Goal: Navigation & Orientation: Find specific page/section

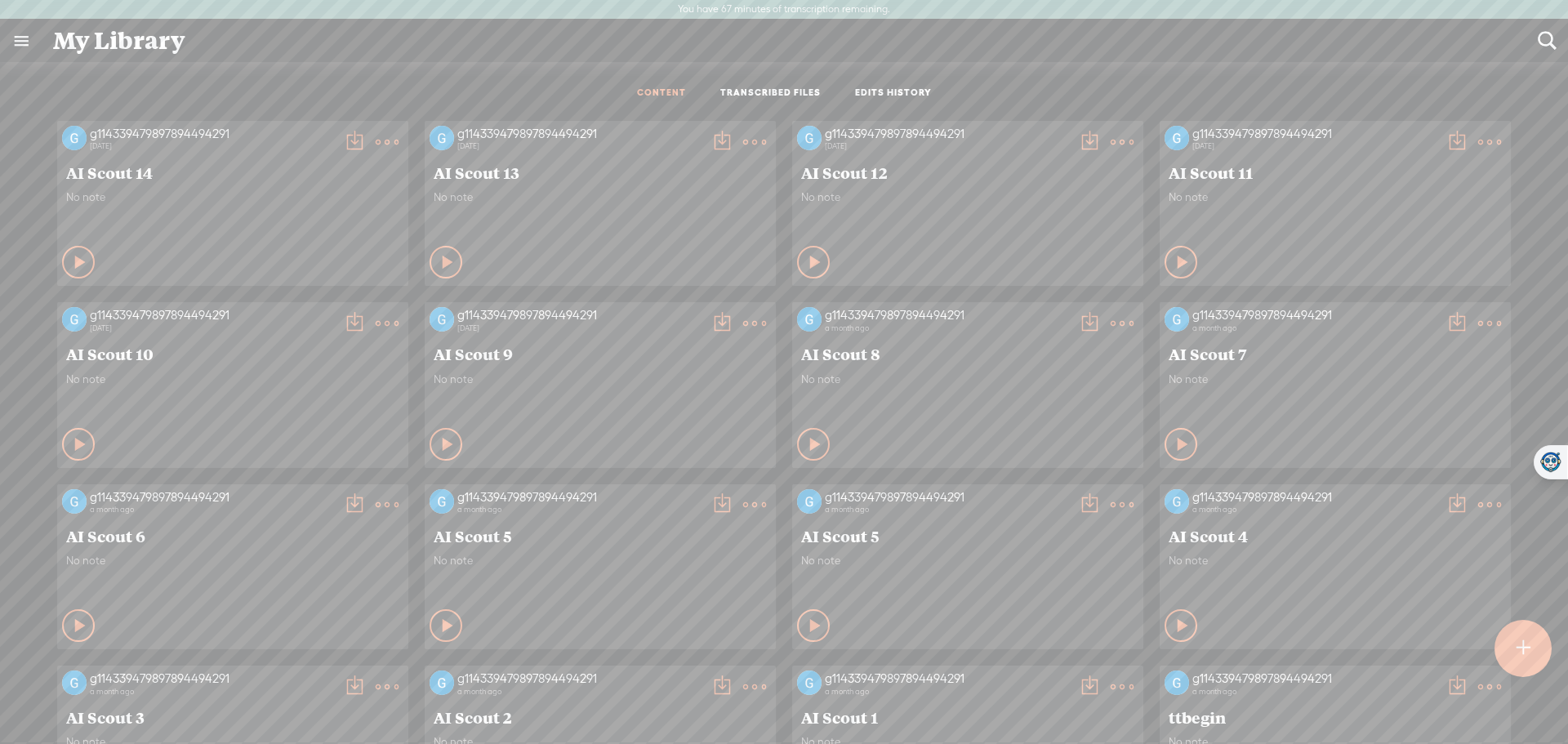
click at [89, 43] on div "My Library" at bounding box center [784, 41] width 1485 height 43
click at [23, 38] on link at bounding box center [21, 41] width 43 height 43
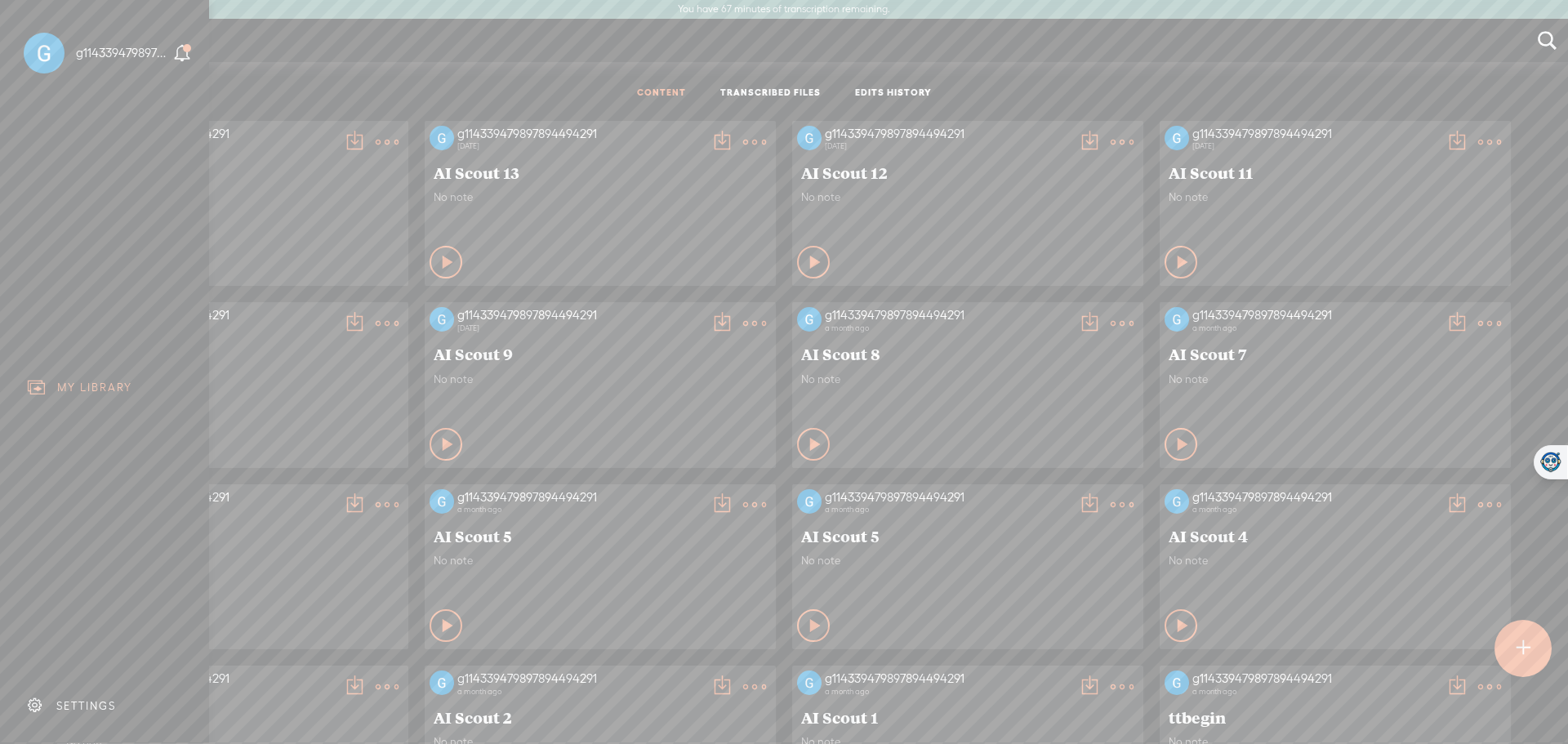
click at [94, 684] on div "SETTINGS" at bounding box center [108, 705] width 191 height 49
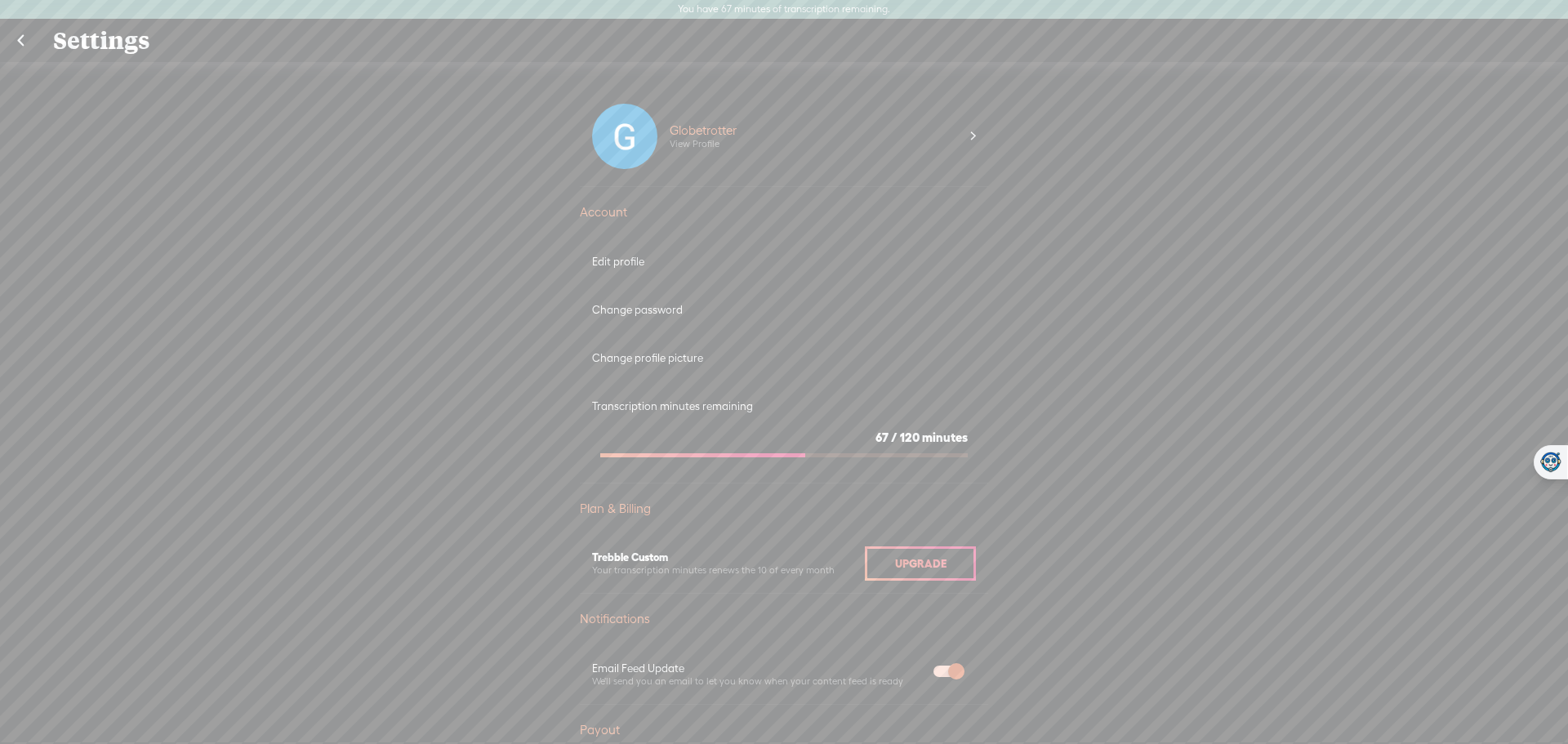
click at [18, 47] on link at bounding box center [20, 41] width 41 height 43
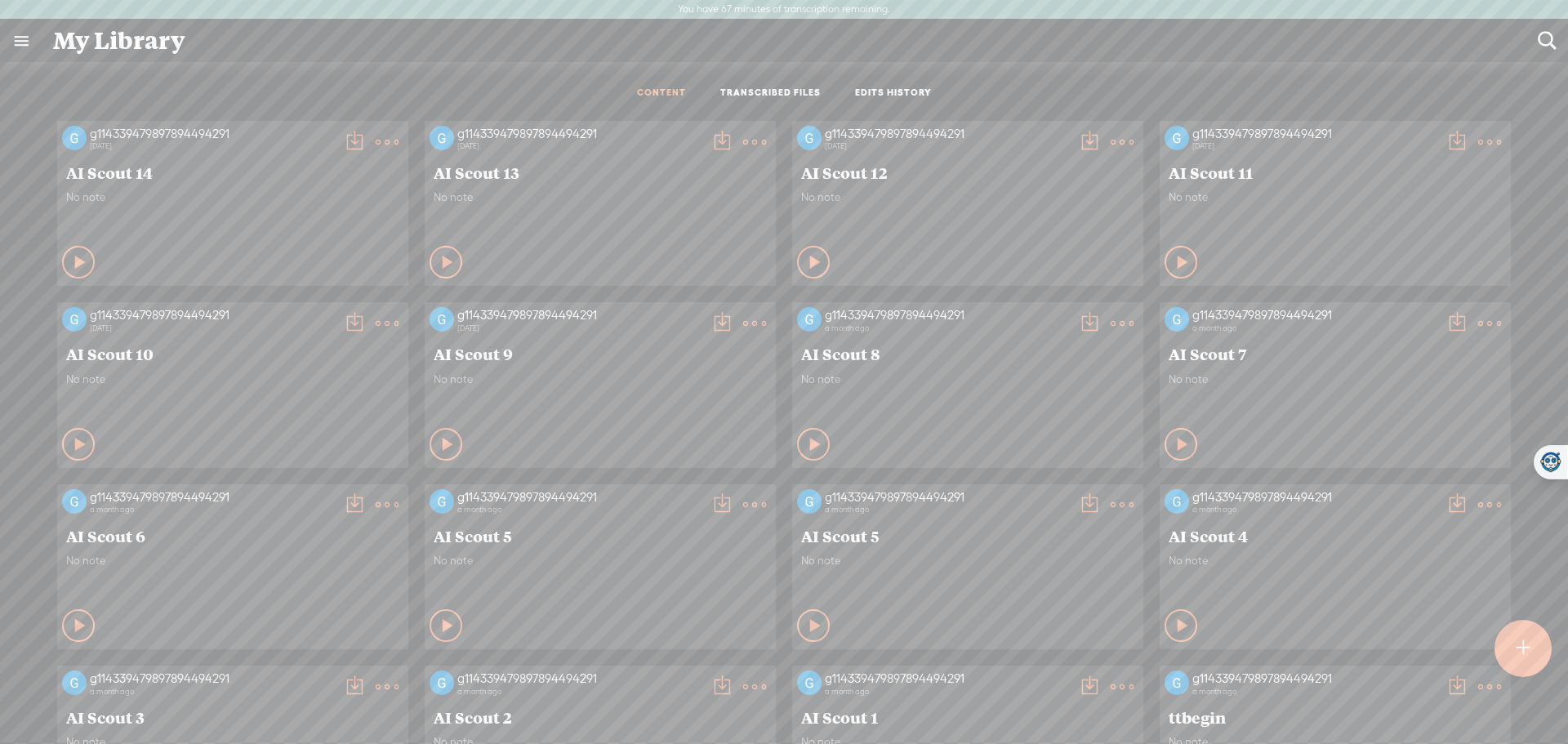
click at [110, 45] on div "My Library" at bounding box center [784, 41] width 1485 height 43
click at [6, 23] on link at bounding box center [21, 41] width 43 height 43
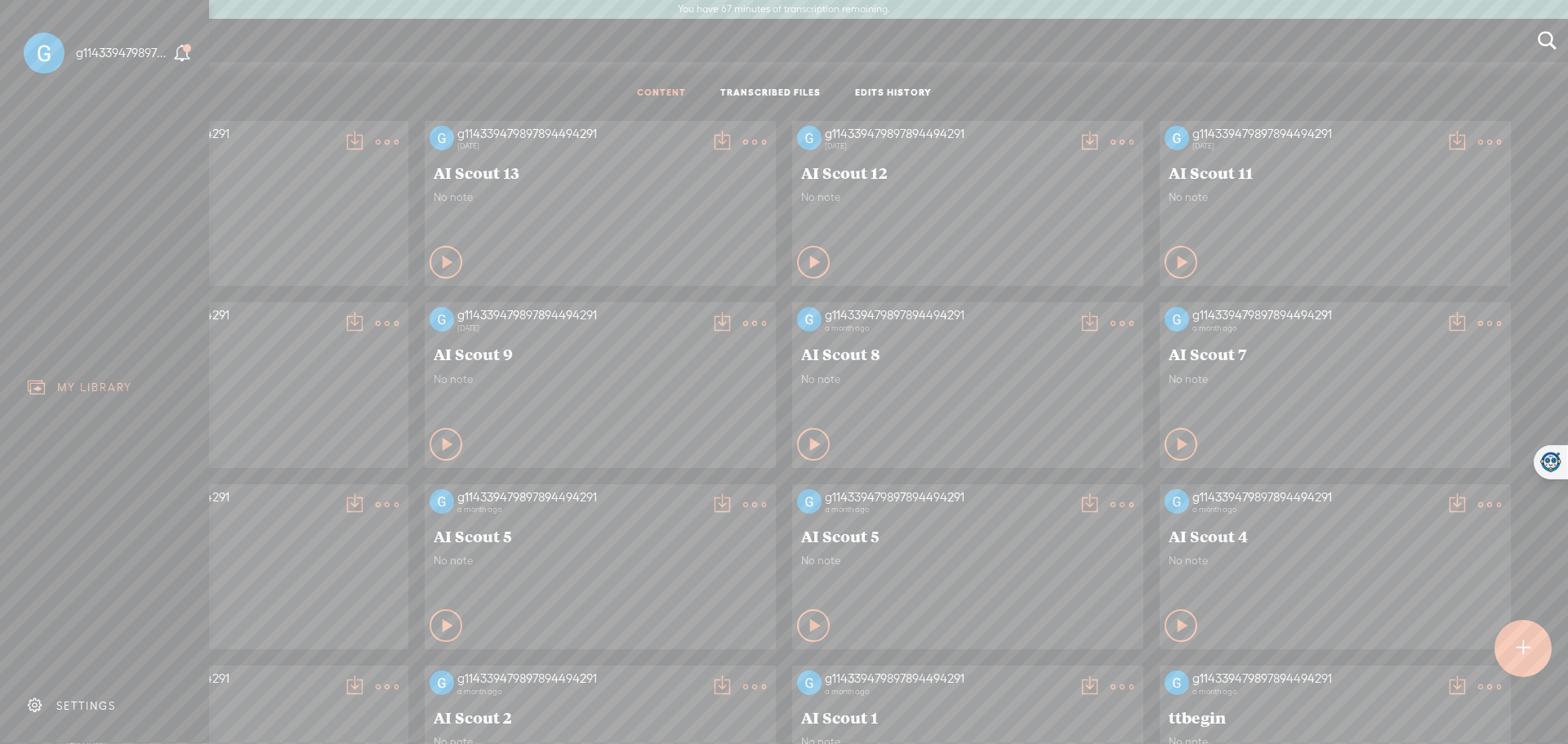
click at [12, 43] on div "g114339479897894494291" at bounding box center [90, 53] width 157 height 81
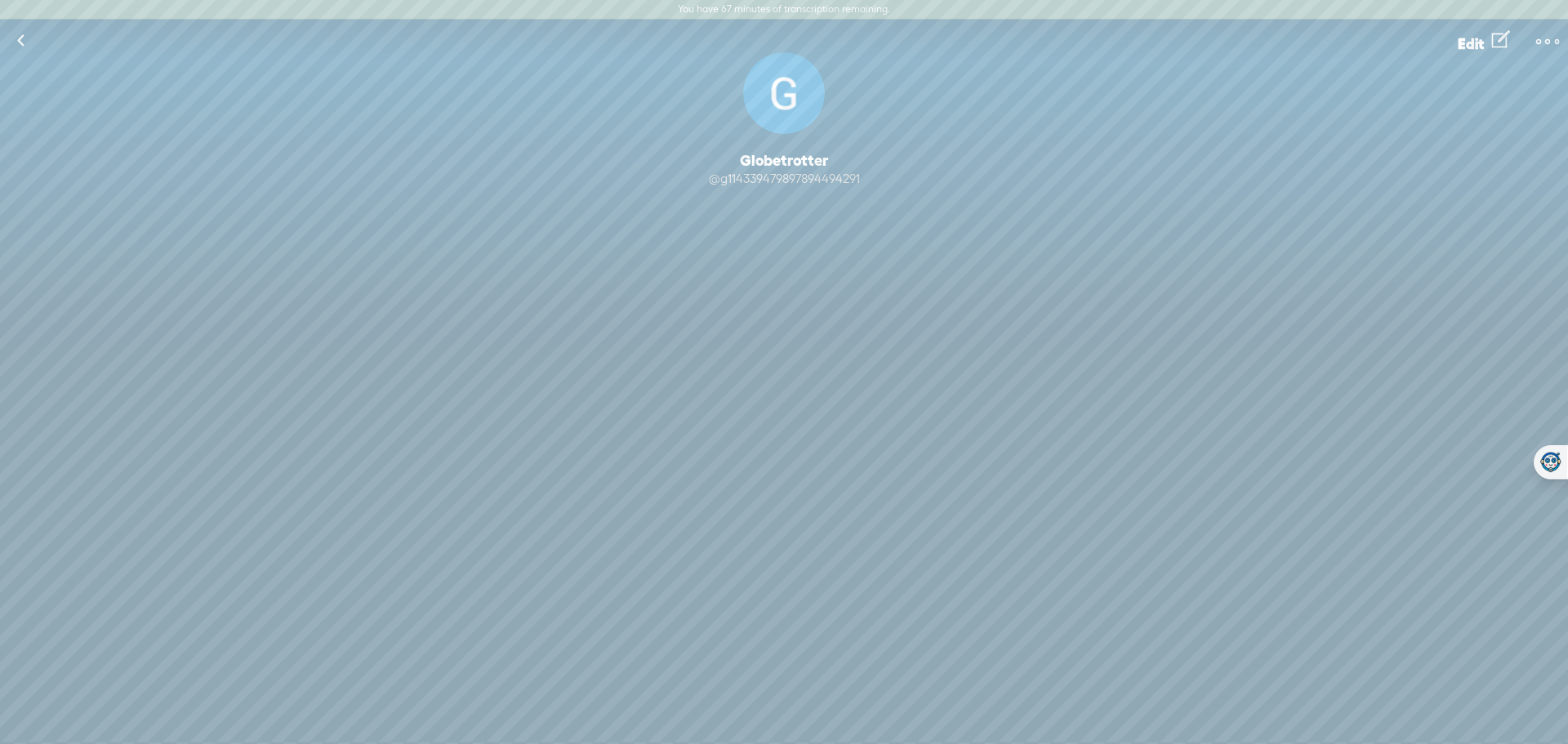
click at [19, 42] on link at bounding box center [20, 41] width 41 height 43
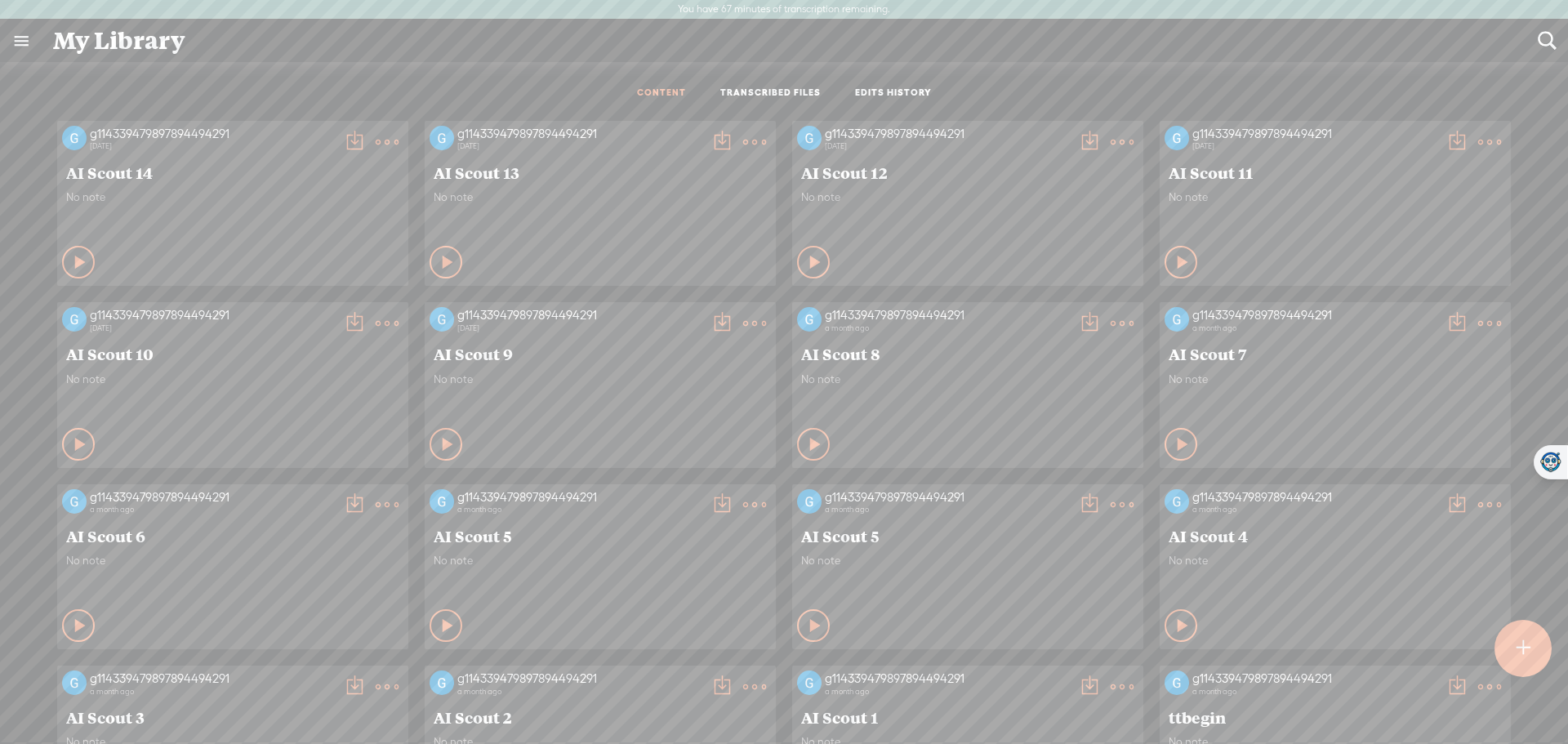
click at [780, 97] on link "TRANSCRIBED FILES" at bounding box center [770, 94] width 100 height 14
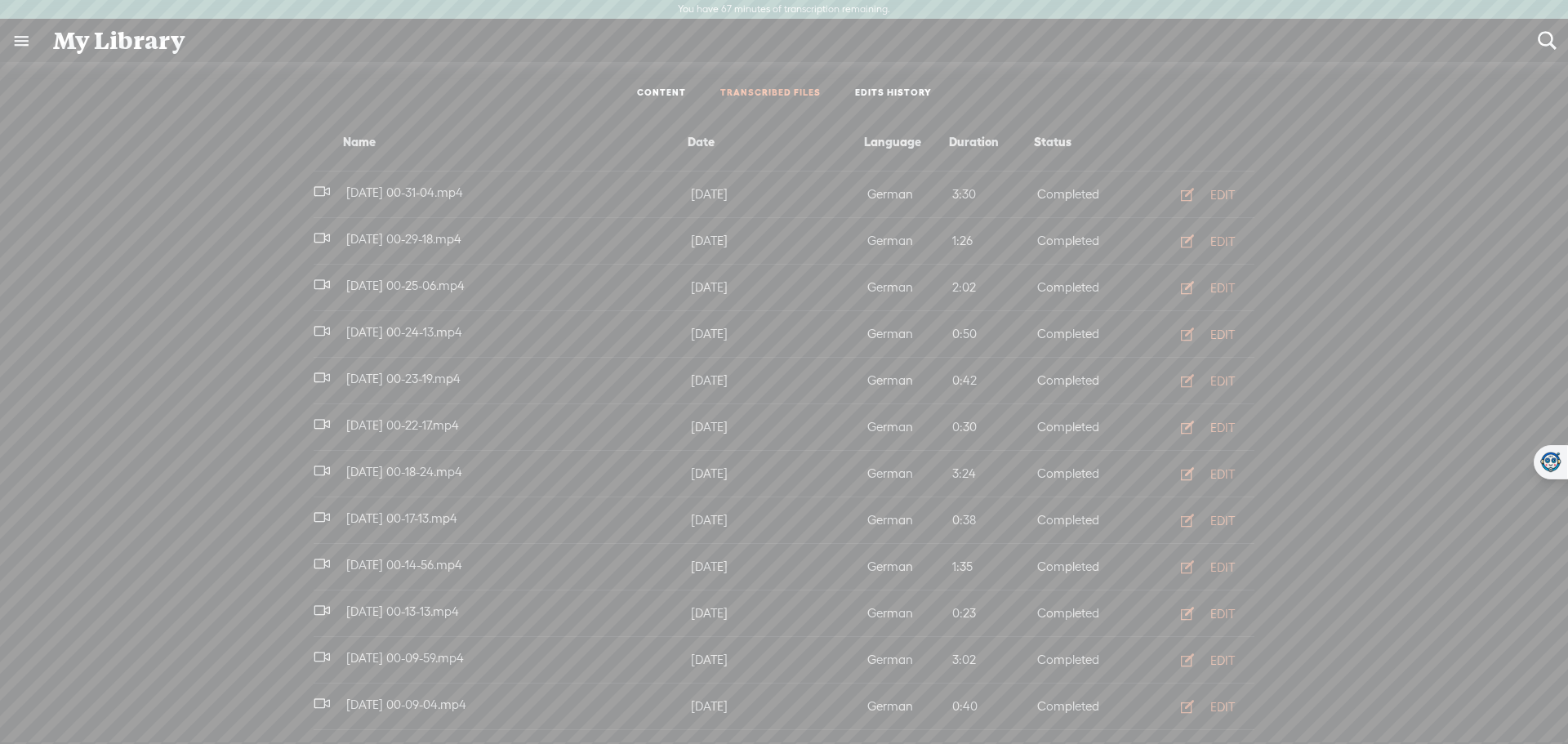
click at [665, 94] on link "CONTENT" at bounding box center [661, 94] width 49 height 14
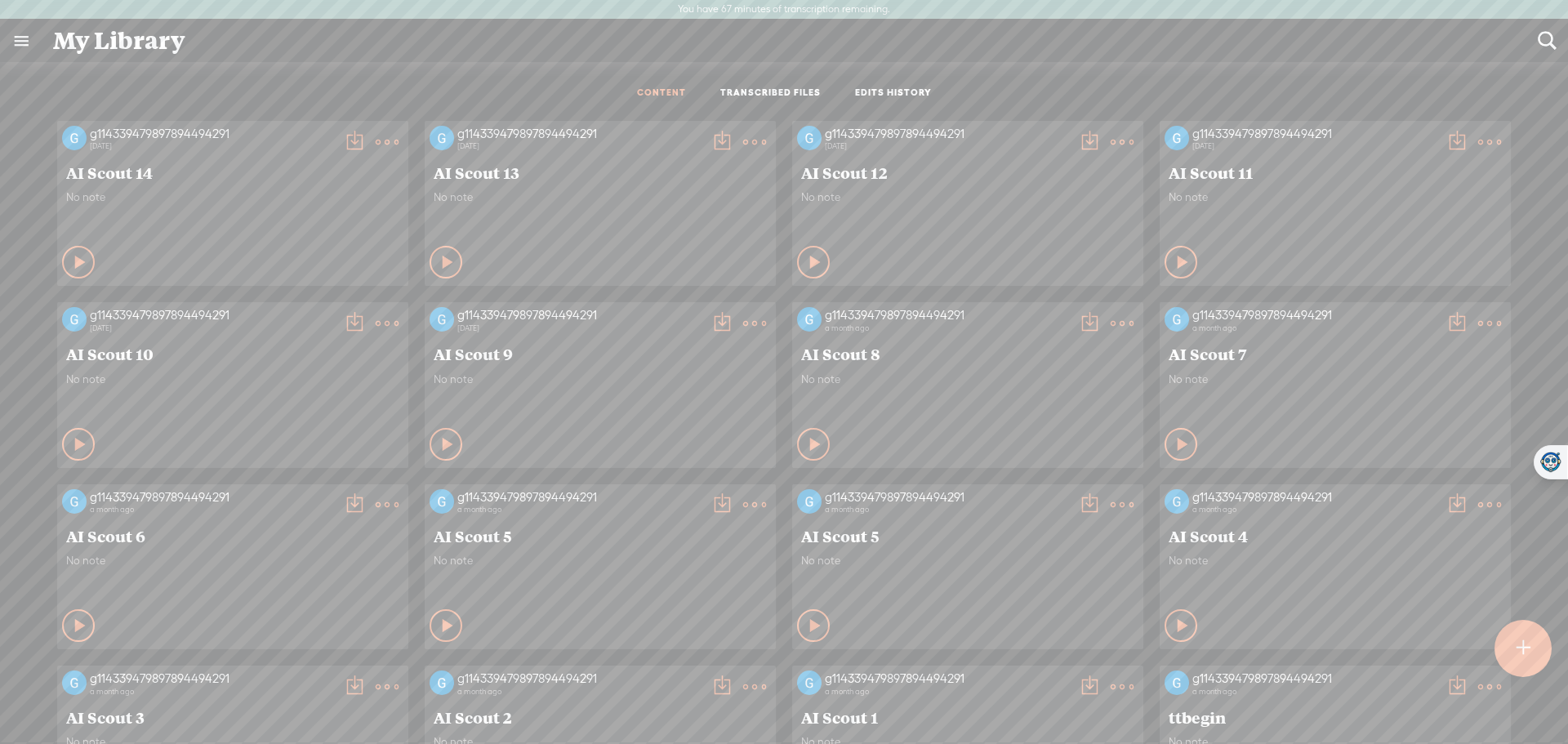
click at [97, 43] on div "My Library" at bounding box center [784, 41] width 1485 height 43
click at [811, 89] on link "TRANSCRIBED FILES" at bounding box center [770, 94] width 100 height 14
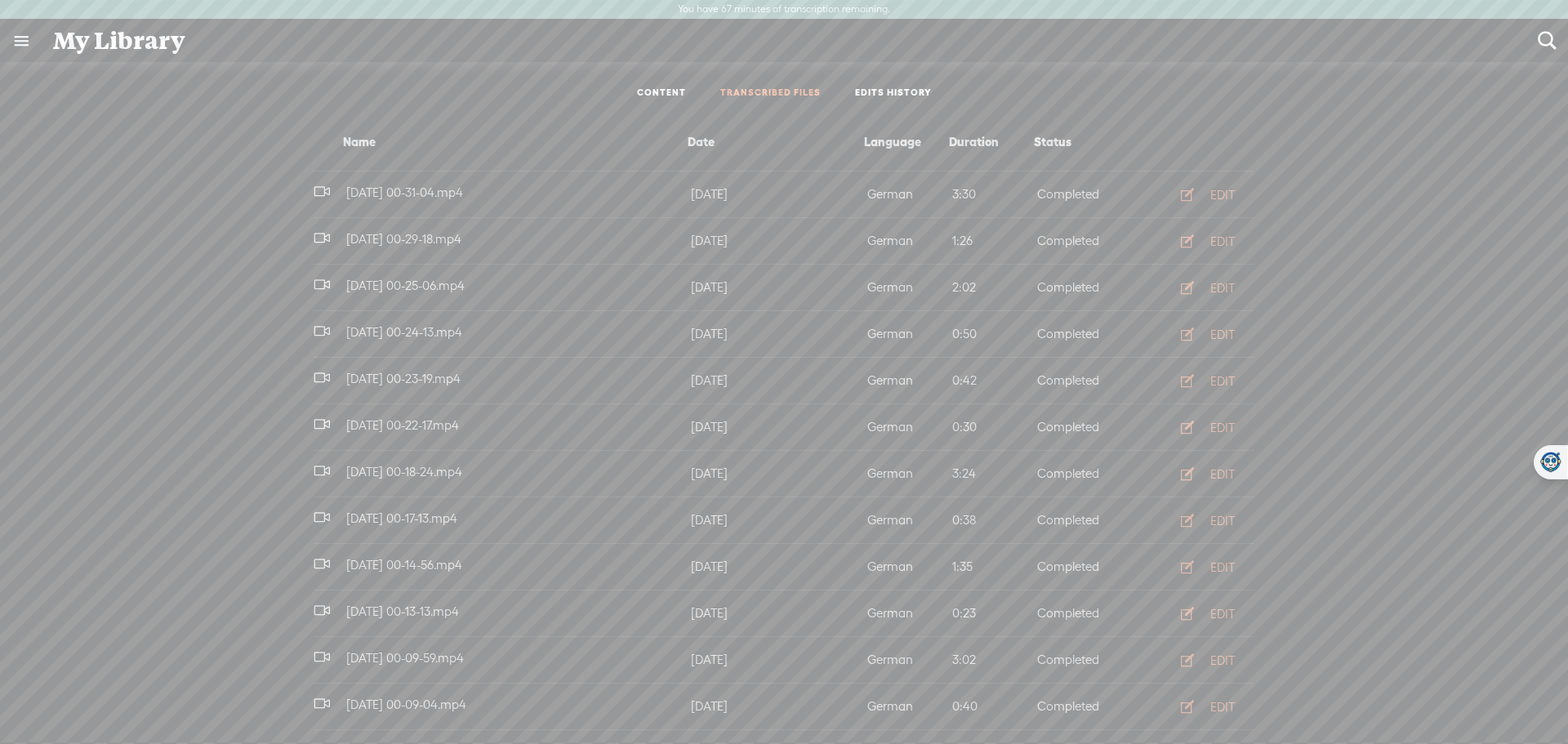
click at [441, 193] on span "[DATE] 00-31-04.mp4" at bounding box center [404, 192] width 123 height 14
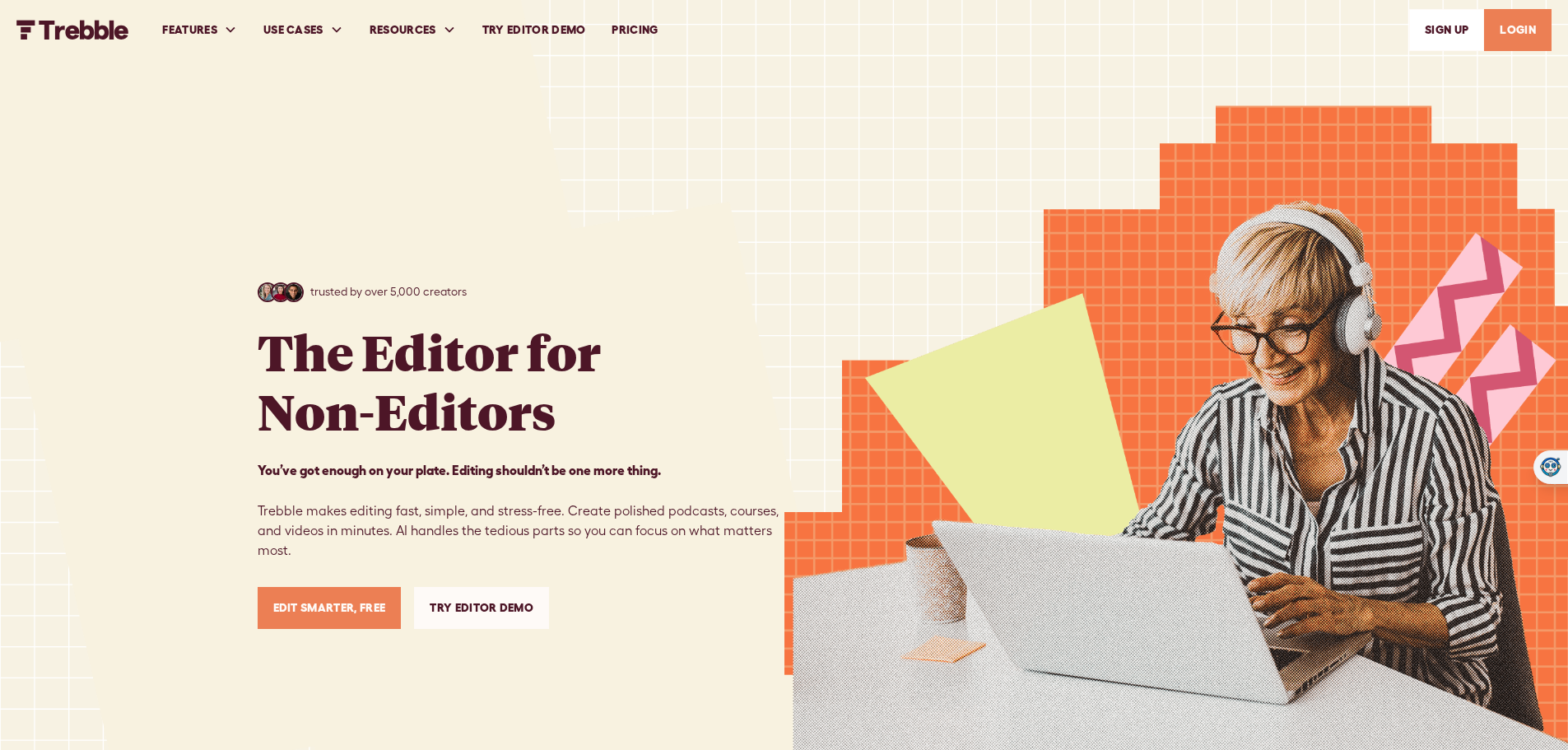
click at [1522, 45] on link "LOGIN" at bounding box center [1518, 29] width 68 height 42
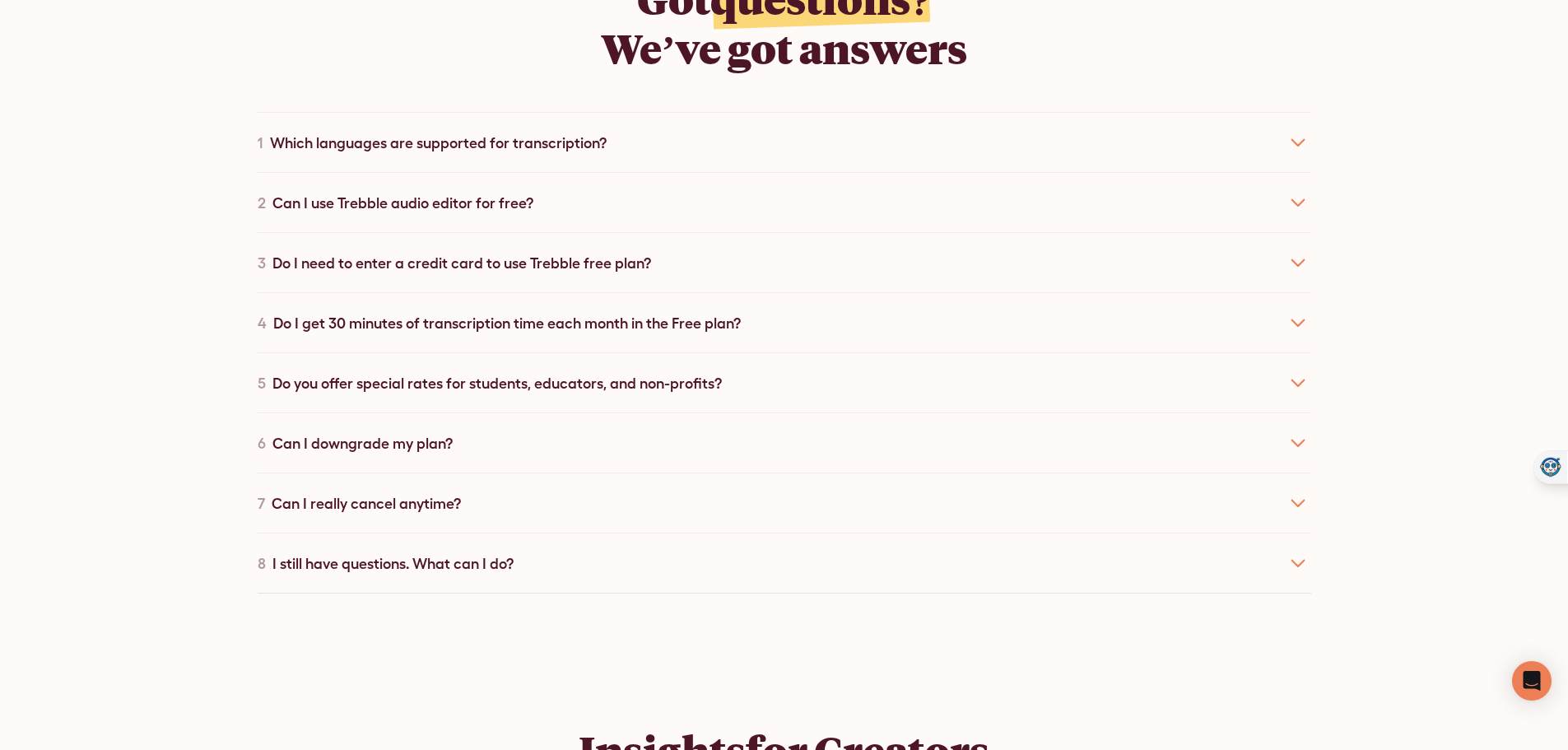
scroll to position [9138, 0]
